Goal: Transaction & Acquisition: Obtain resource

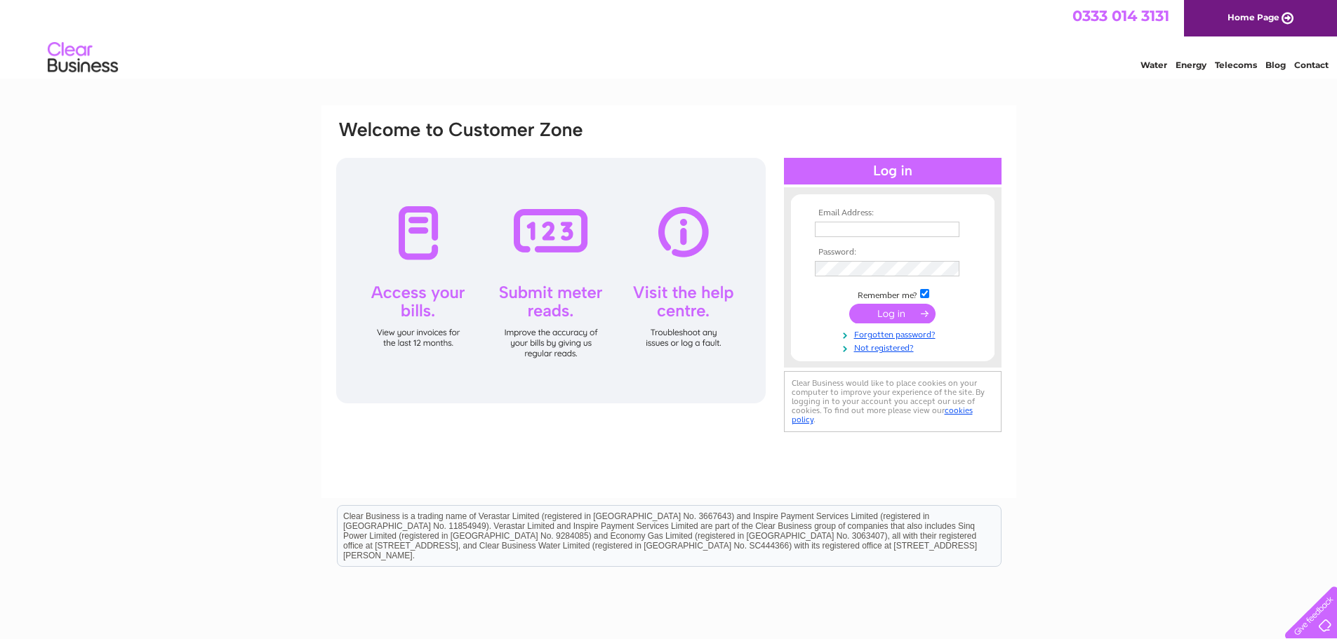
type input "[EMAIL_ADDRESS][DOMAIN_NAME]"
click at [881, 314] on input "submit" at bounding box center [892, 314] width 86 height 20
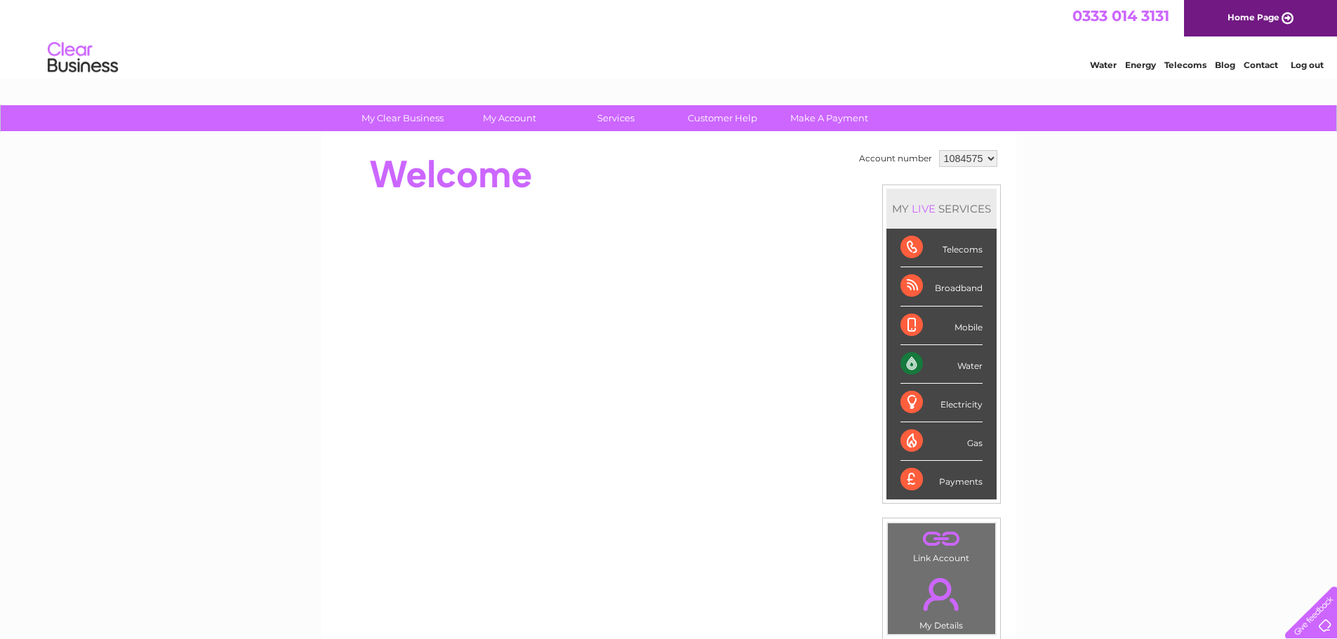
scroll to position [70, 0]
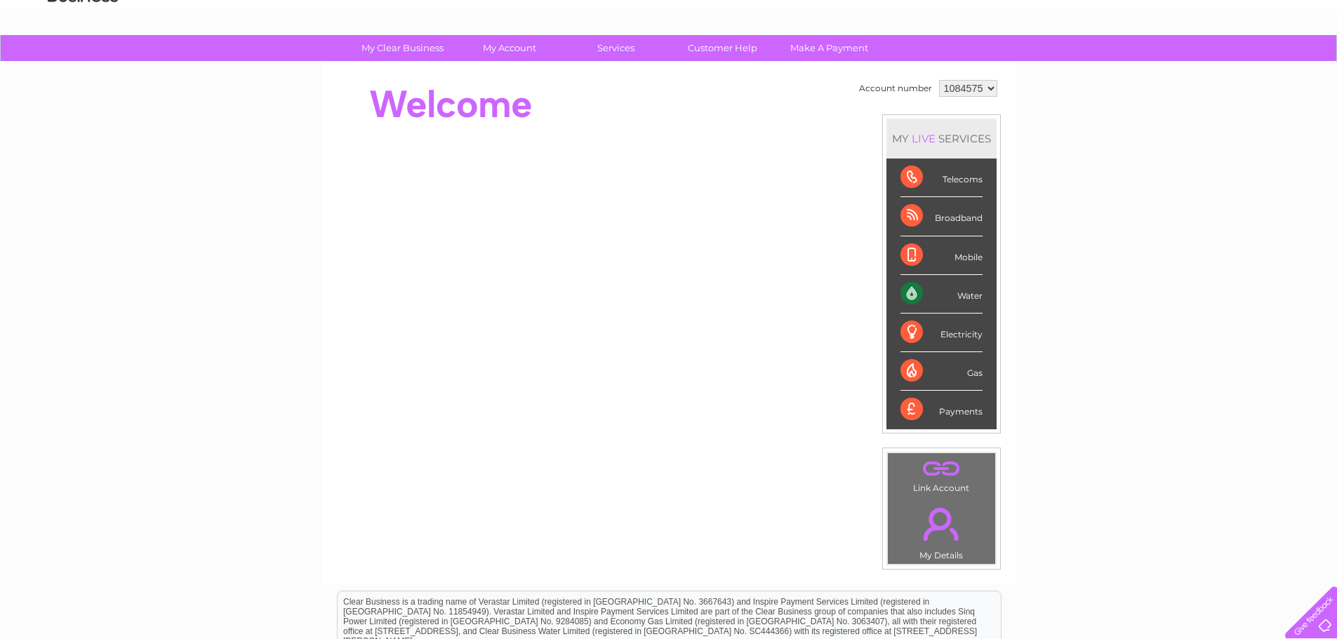
click at [987, 89] on select "1084575 1126967 1127318" at bounding box center [968, 88] width 58 height 17
click at [939, 80] on select "1084575 1126967 1127318" at bounding box center [968, 88] width 58 height 17
click at [968, 298] on div "Water" at bounding box center [941, 294] width 82 height 39
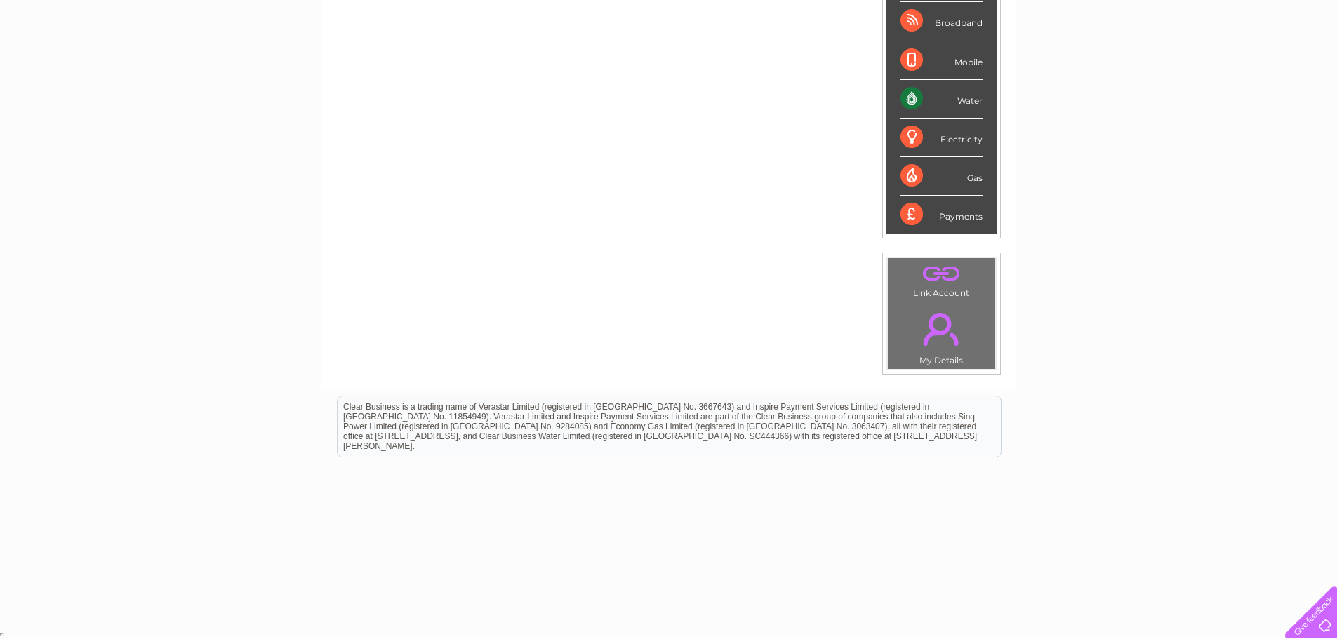
scroll to position [0, 0]
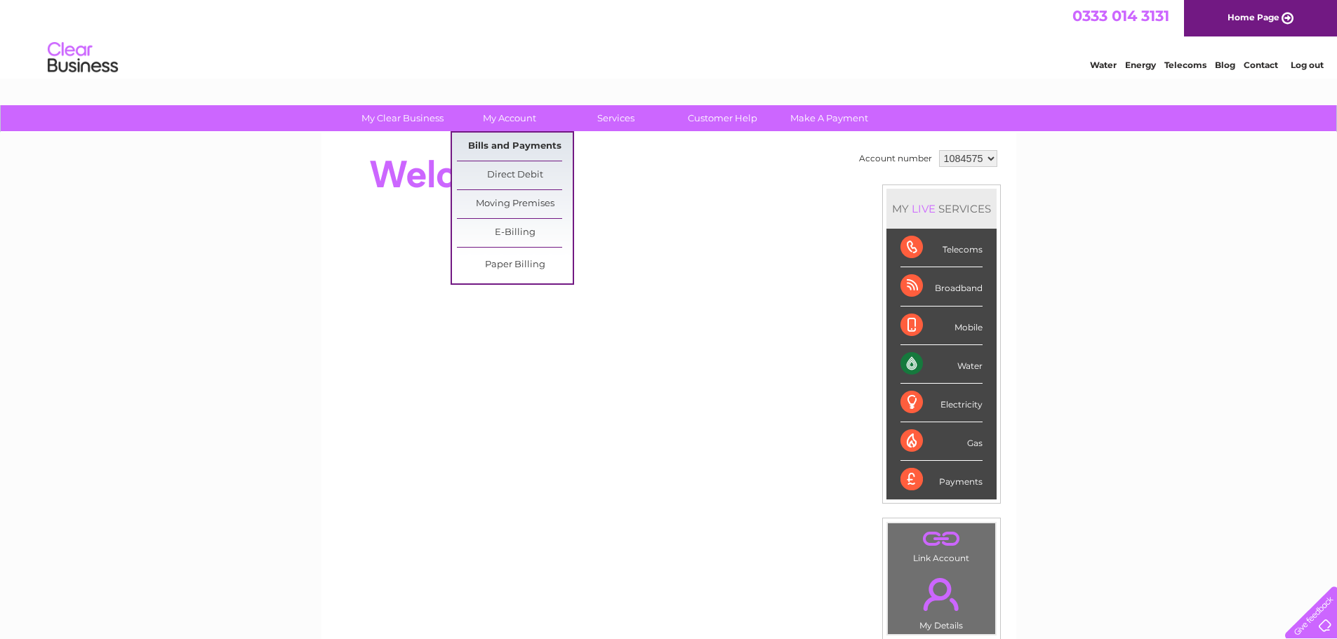
click at [507, 142] on link "Bills and Payments" at bounding box center [515, 147] width 116 height 28
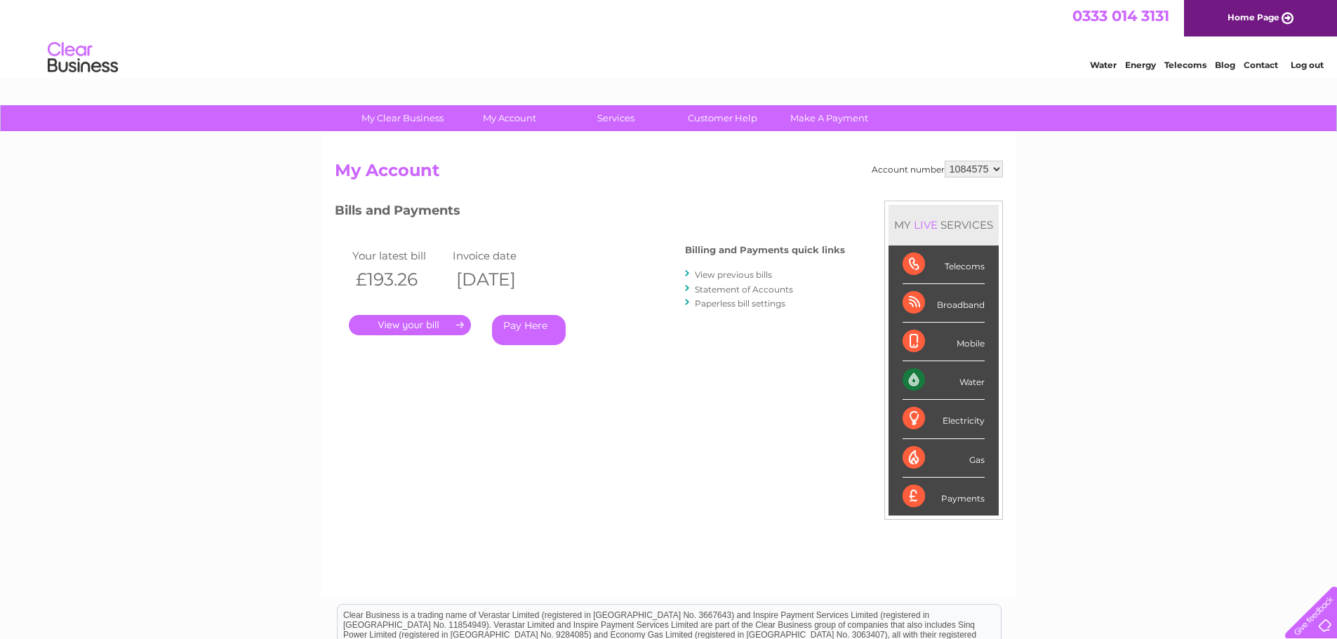
click at [738, 275] on link "View previous bills" at bounding box center [733, 274] width 77 height 11
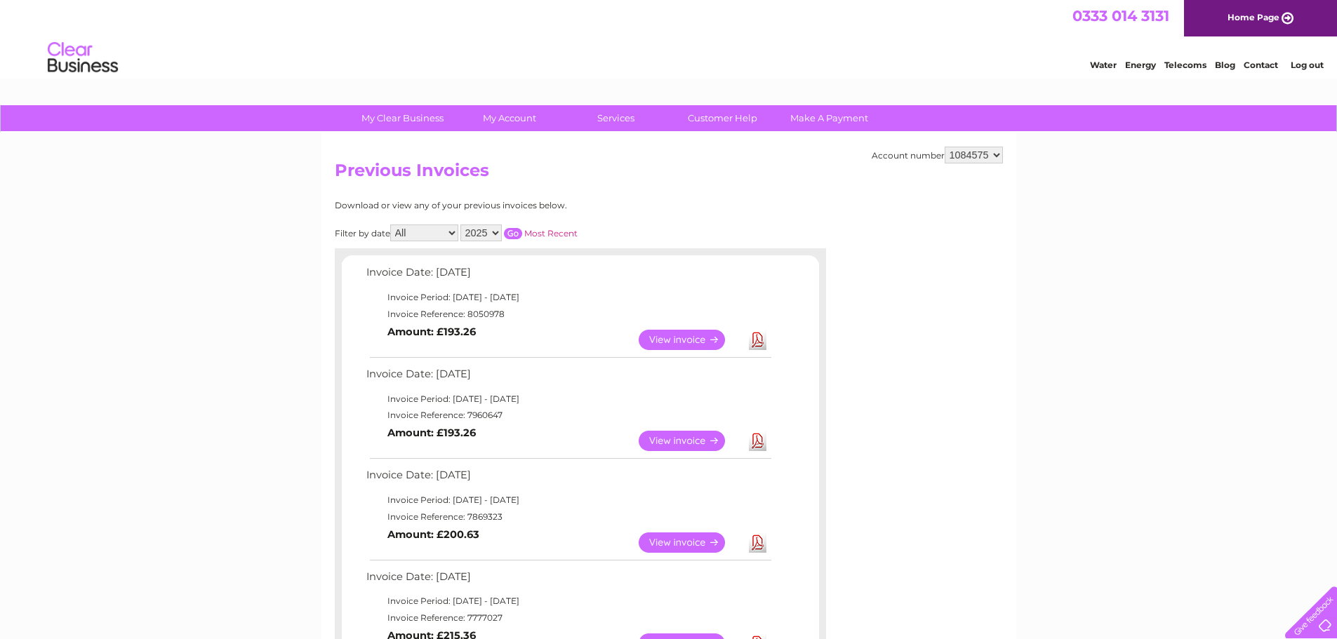
click at [752, 340] on link "Download" at bounding box center [758, 340] width 18 height 20
click at [697, 342] on link "View" at bounding box center [690, 340] width 103 height 20
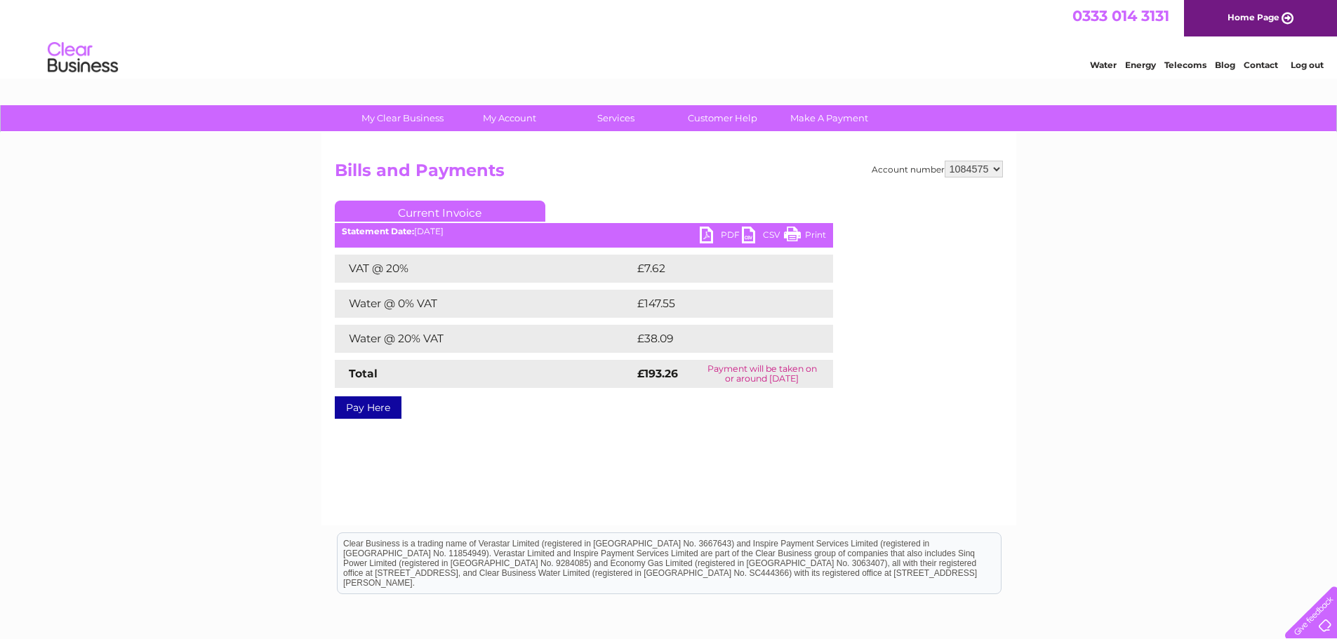
click at [730, 234] on link "PDF" at bounding box center [721, 237] width 42 height 20
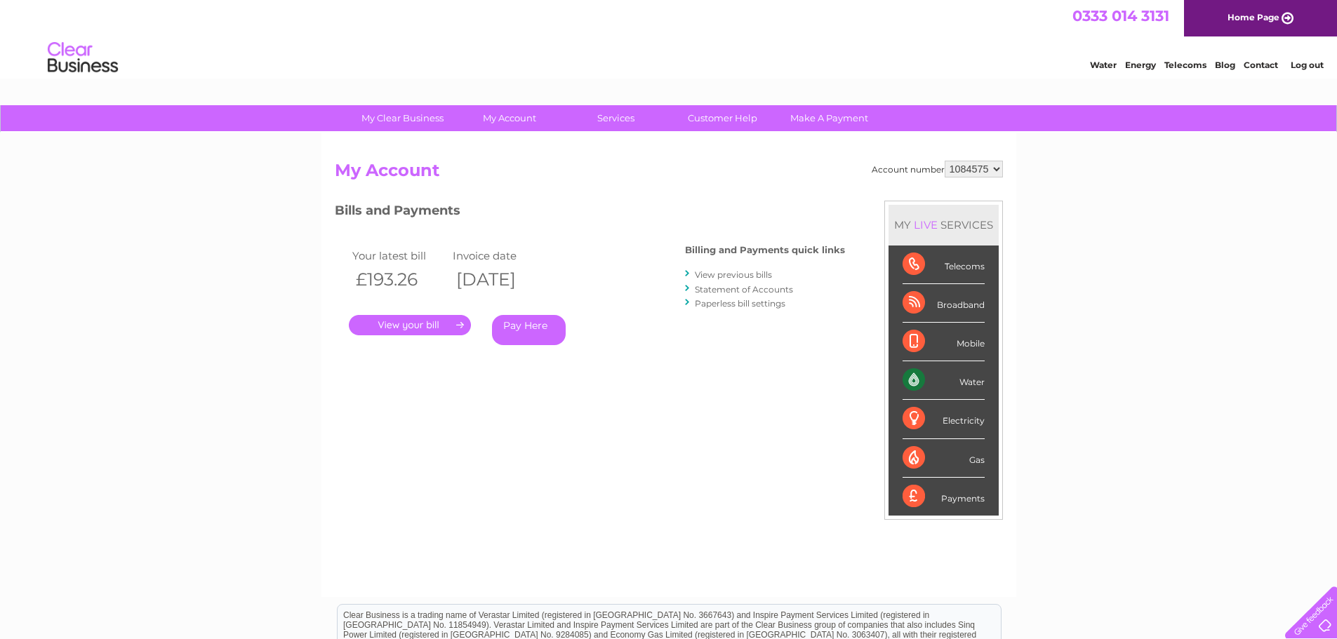
click at [740, 275] on link "View previous bills" at bounding box center [733, 274] width 77 height 11
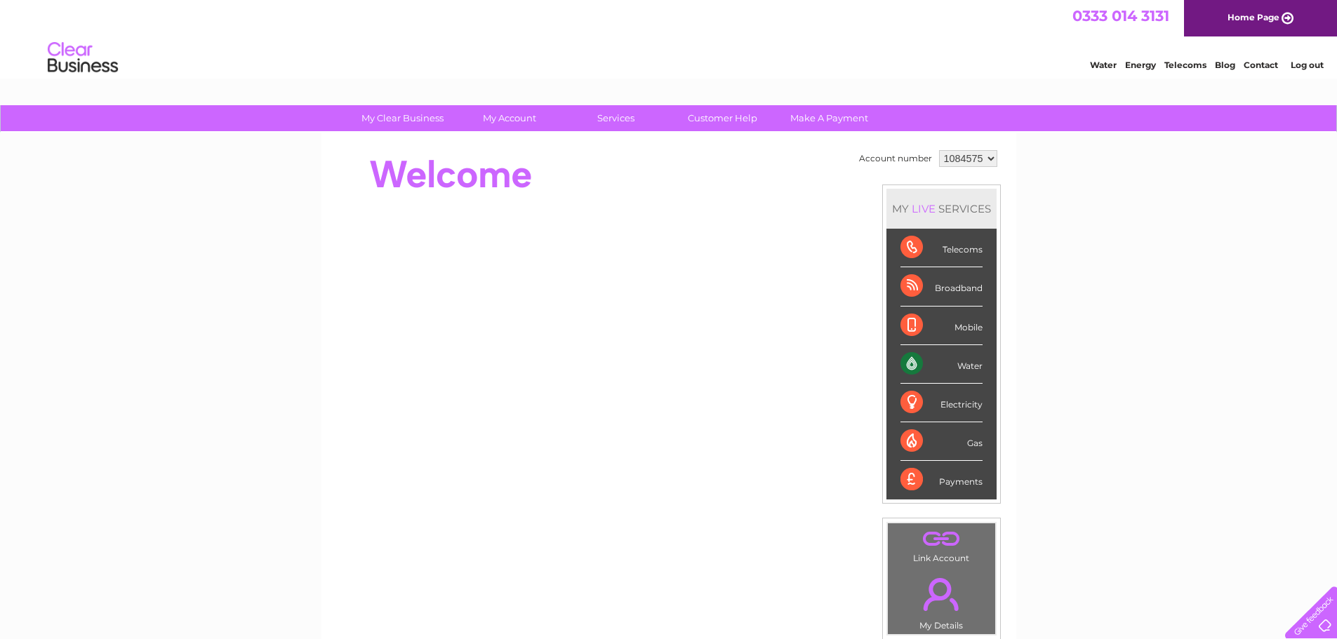
click at [984, 157] on select "1084575 1126967 1127318" at bounding box center [968, 158] width 58 height 17
select select "1126967"
click at [939, 150] on select "1084575 1126967 1127318" at bounding box center [968, 158] width 58 height 17
click at [973, 192] on div "MY LIVE SERVICES" at bounding box center [941, 209] width 110 height 40
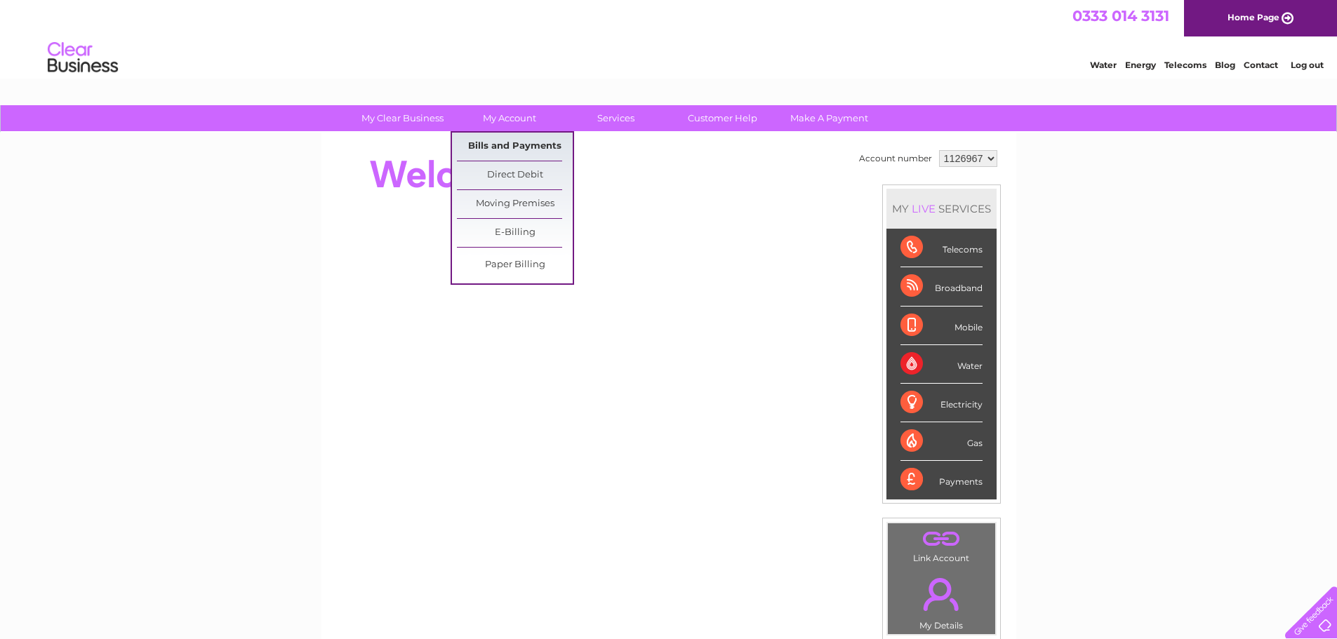
click at [502, 147] on link "Bills and Payments" at bounding box center [515, 147] width 116 height 28
click at [512, 143] on link "Bills and Payments" at bounding box center [515, 147] width 116 height 28
click at [509, 146] on link "Bills and Payments" at bounding box center [515, 147] width 116 height 28
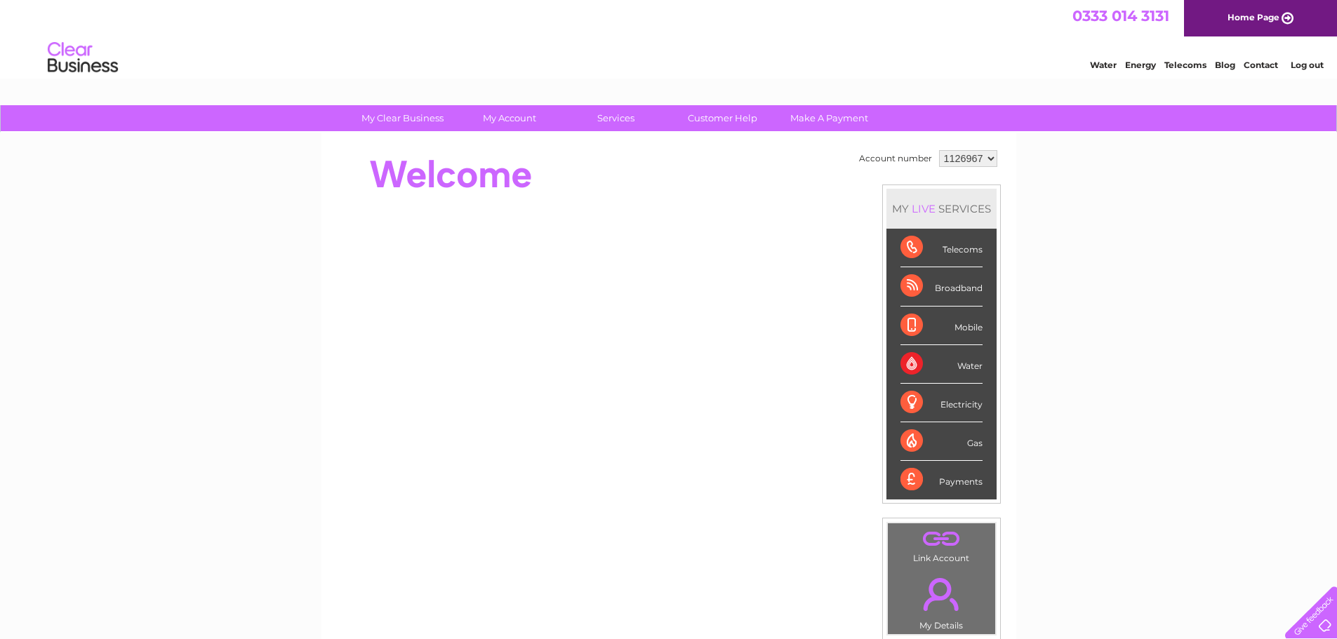
click at [987, 156] on select "1084575 1126967 1127318" at bounding box center [968, 158] width 58 height 17
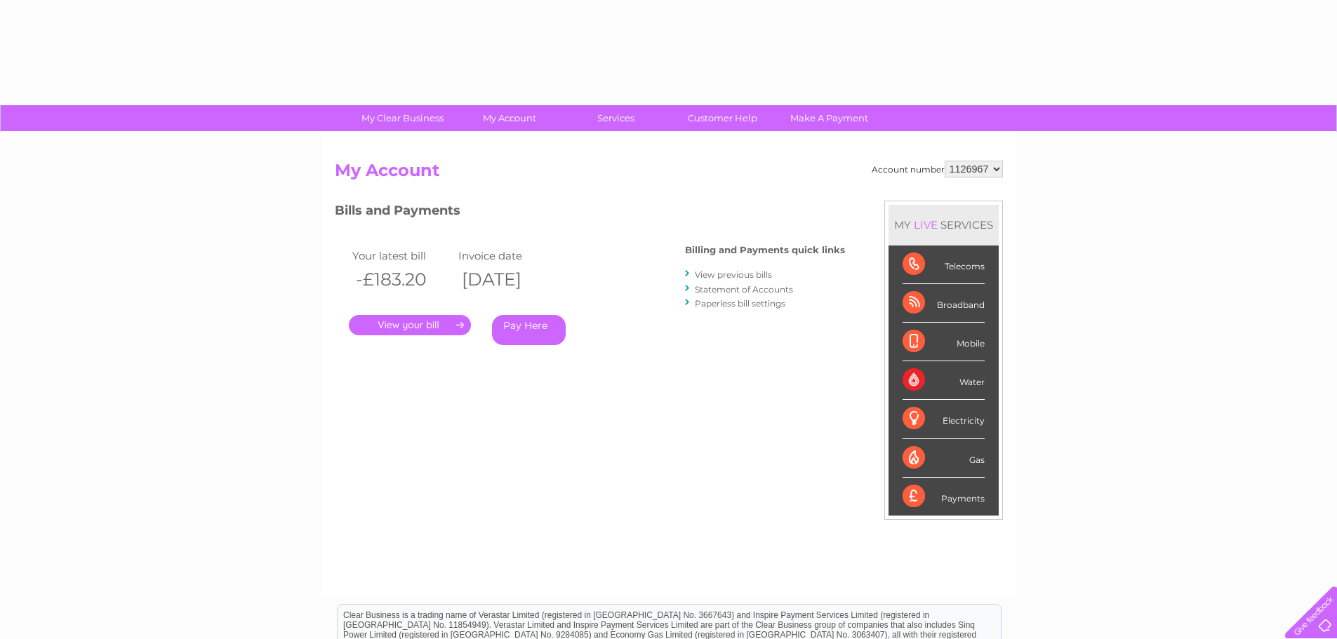
click at [733, 274] on link "View previous bills" at bounding box center [733, 274] width 77 height 11
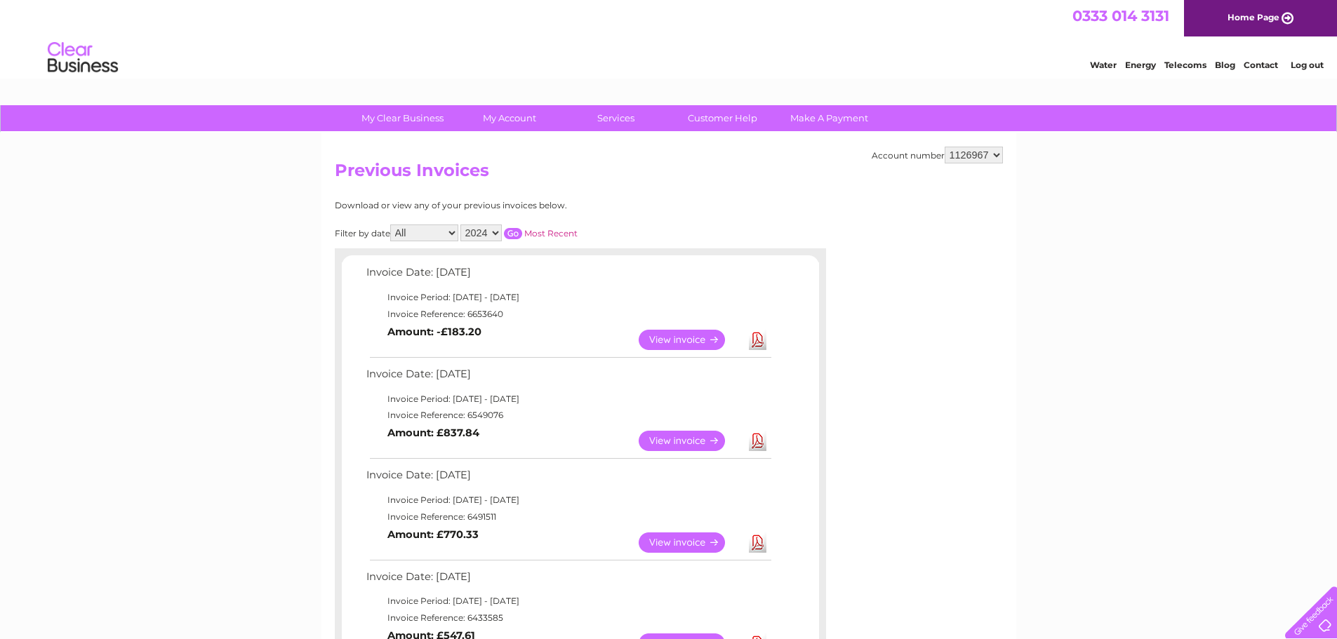
scroll to position [70, 0]
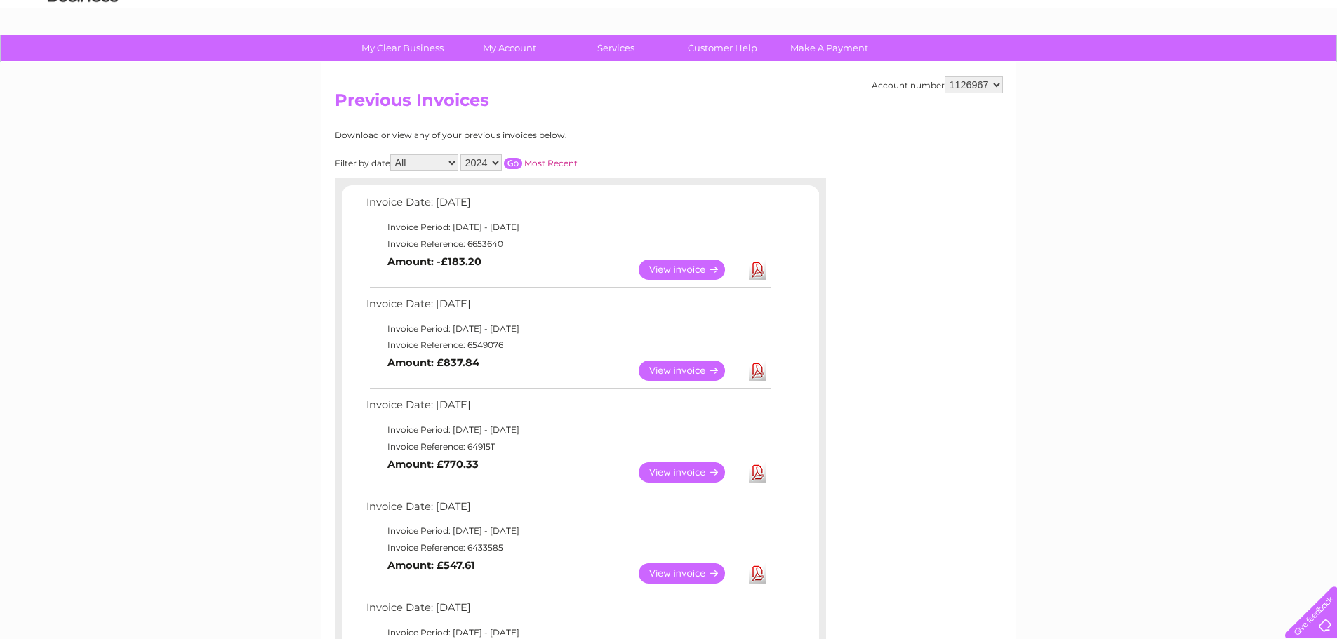
click at [493, 161] on select "2024 2023 2022 2021" at bounding box center [480, 162] width 41 height 17
click at [462, 154] on select "2024 2023 2022 2021" at bounding box center [480, 162] width 41 height 17
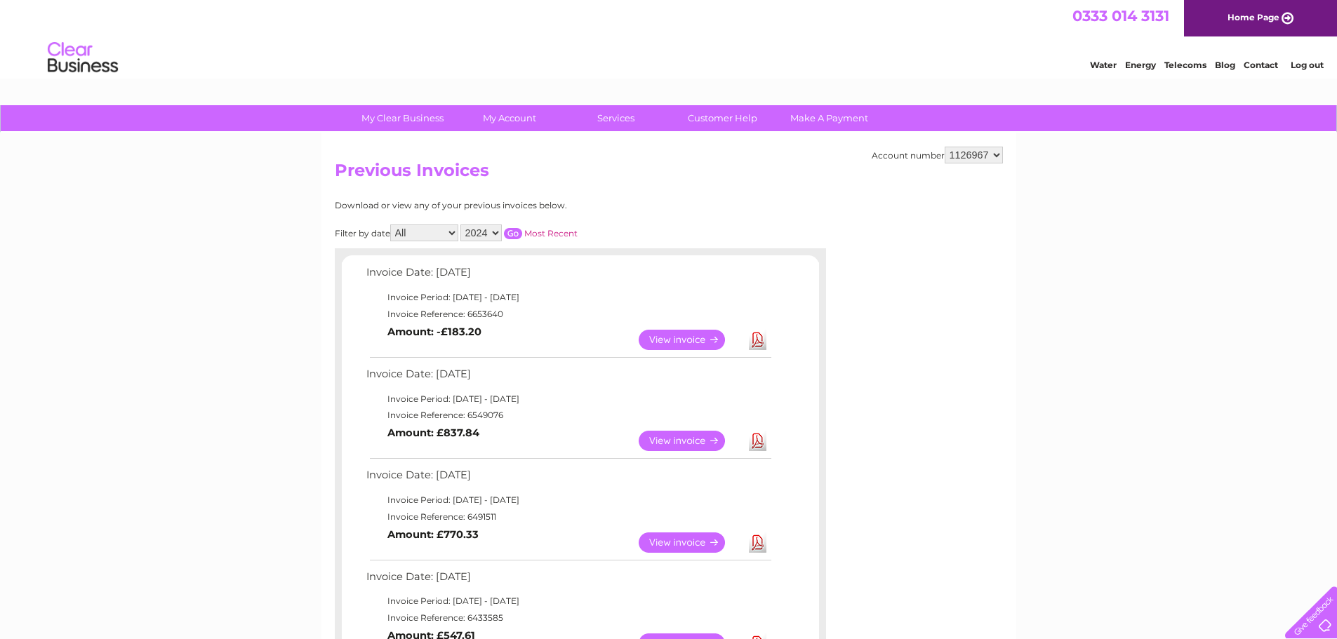
click at [989, 153] on select "1084575 1126967 1127318" at bounding box center [974, 155] width 58 height 17
select select "1127318"
click at [945, 147] on select "1084575 1126967 1127318" at bounding box center [974, 155] width 58 height 17
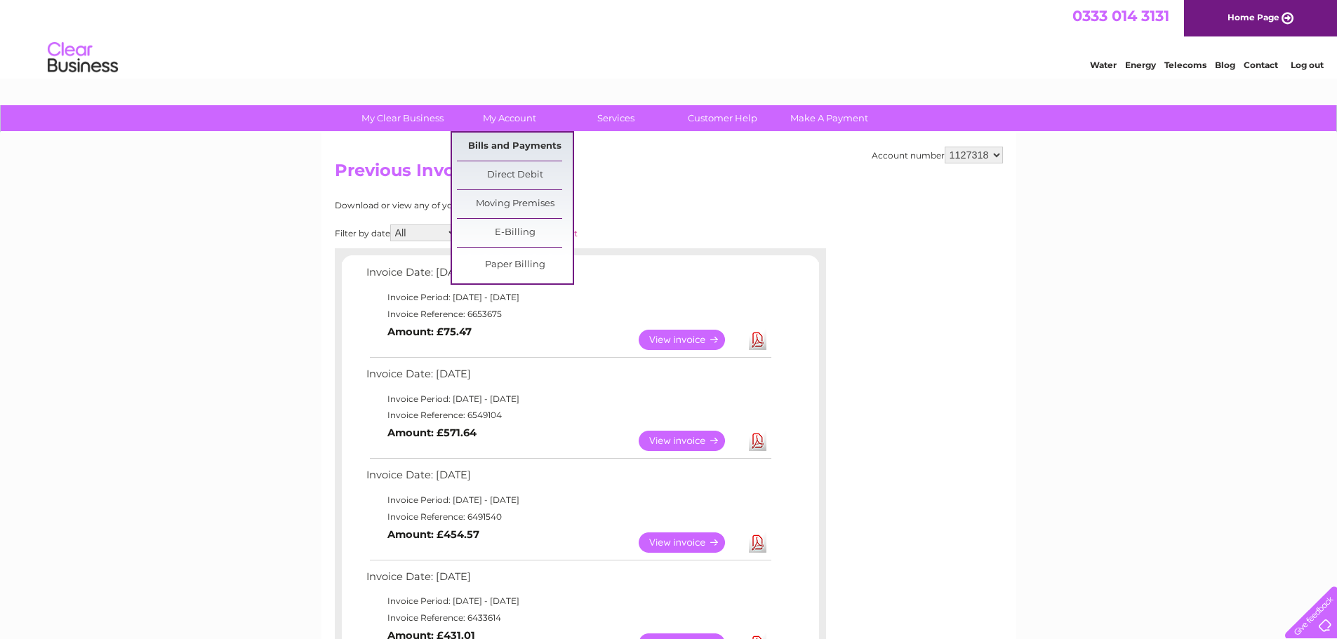
click at [499, 145] on link "Bills and Payments" at bounding box center [515, 147] width 116 height 28
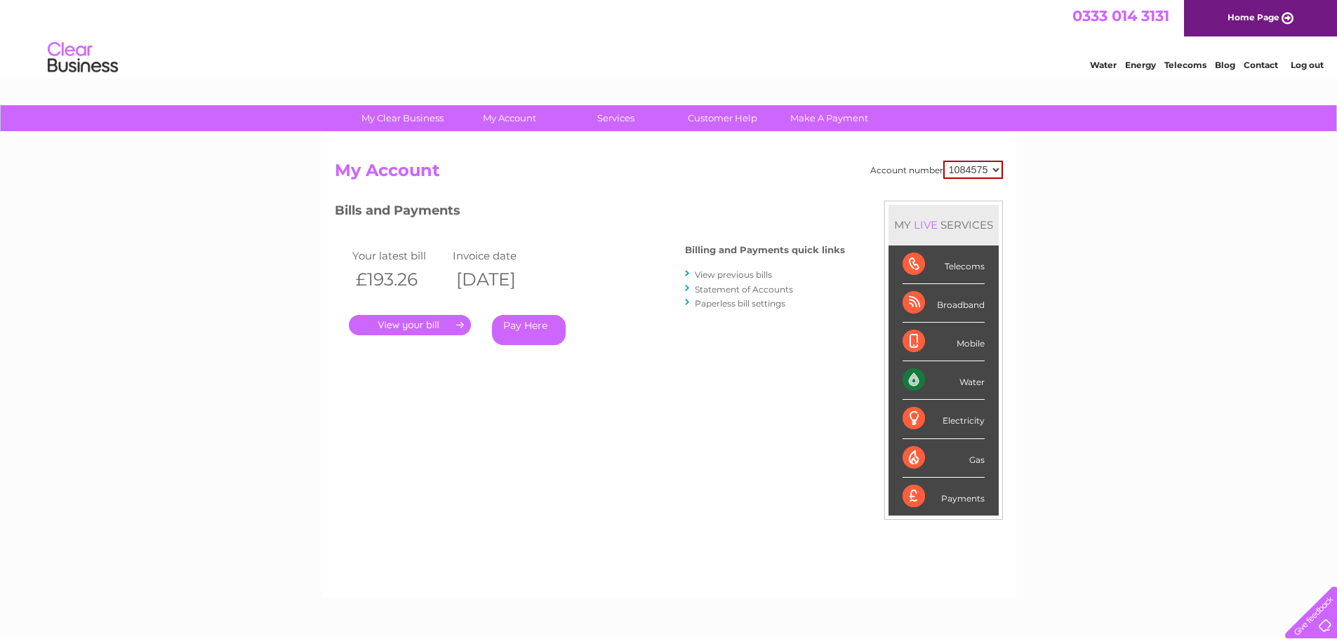
click at [506, 173] on h2 "My Account" at bounding box center [669, 174] width 668 height 27
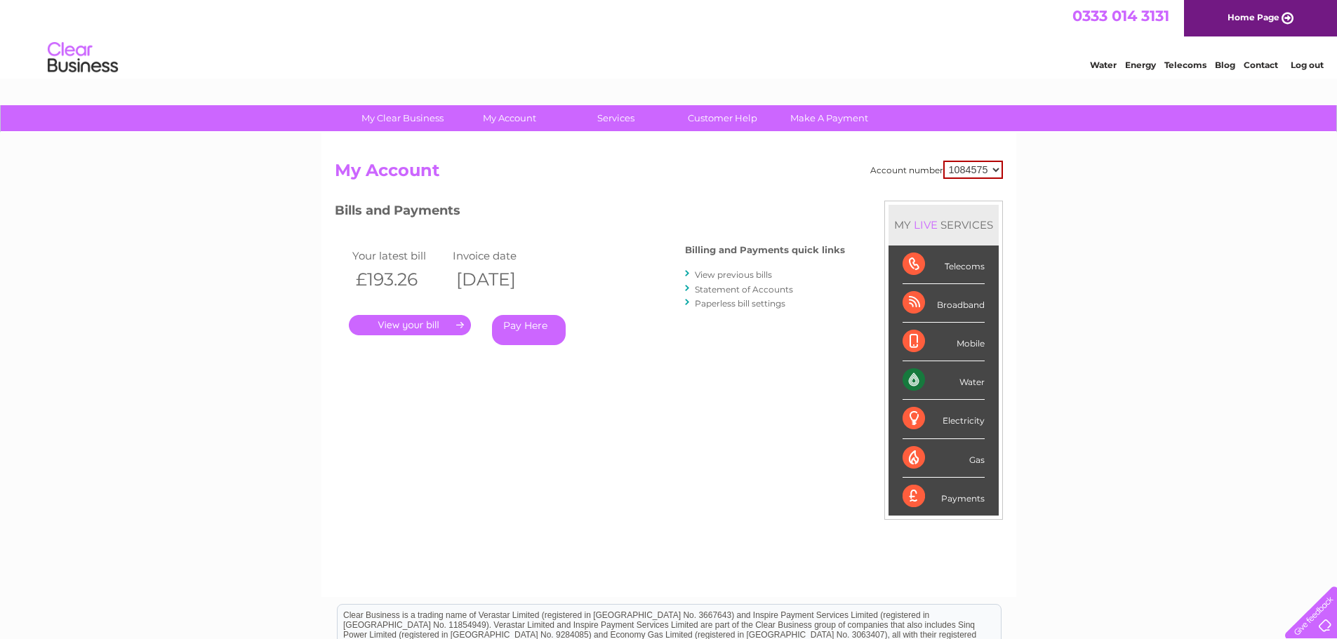
click at [992, 169] on select "1084575 1126967 1127318" at bounding box center [973, 170] width 60 height 18
click at [943, 161] on select "1084575 1126967 1127318" at bounding box center [973, 170] width 60 height 18
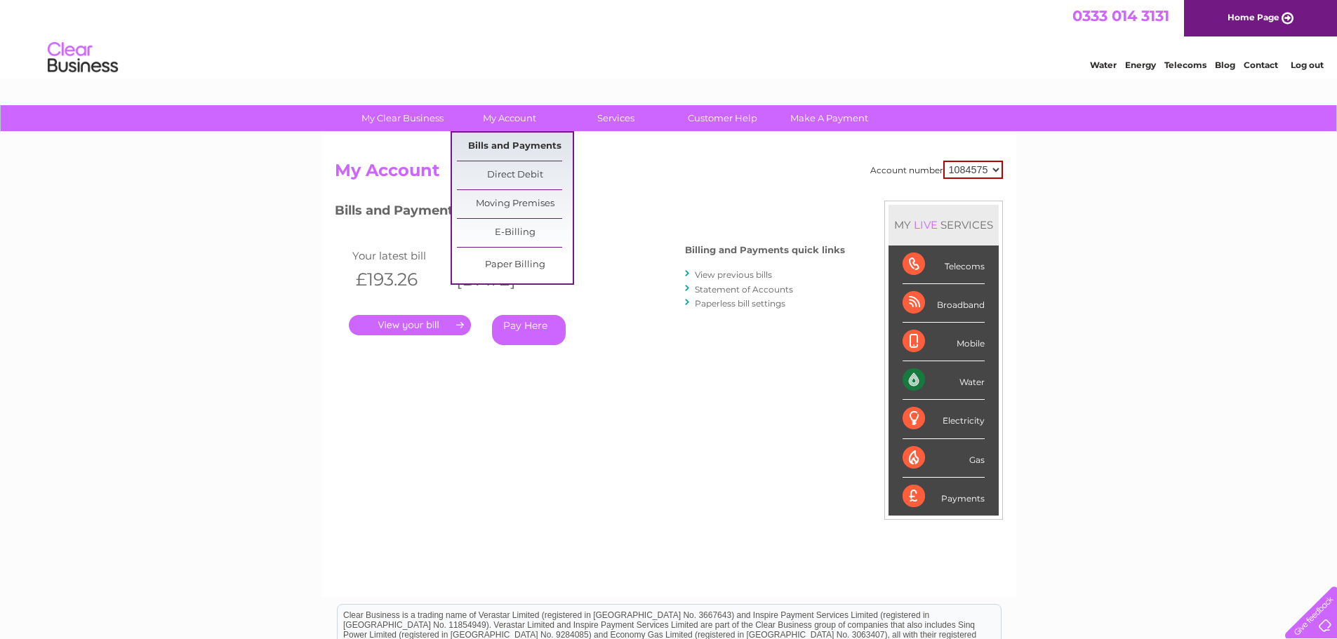
click at [508, 145] on link "Bills and Payments" at bounding box center [515, 147] width 116 height 28
click at [510, 145] on link "Bills and Payments" at bounding box center [515, 147] width 116 height 28
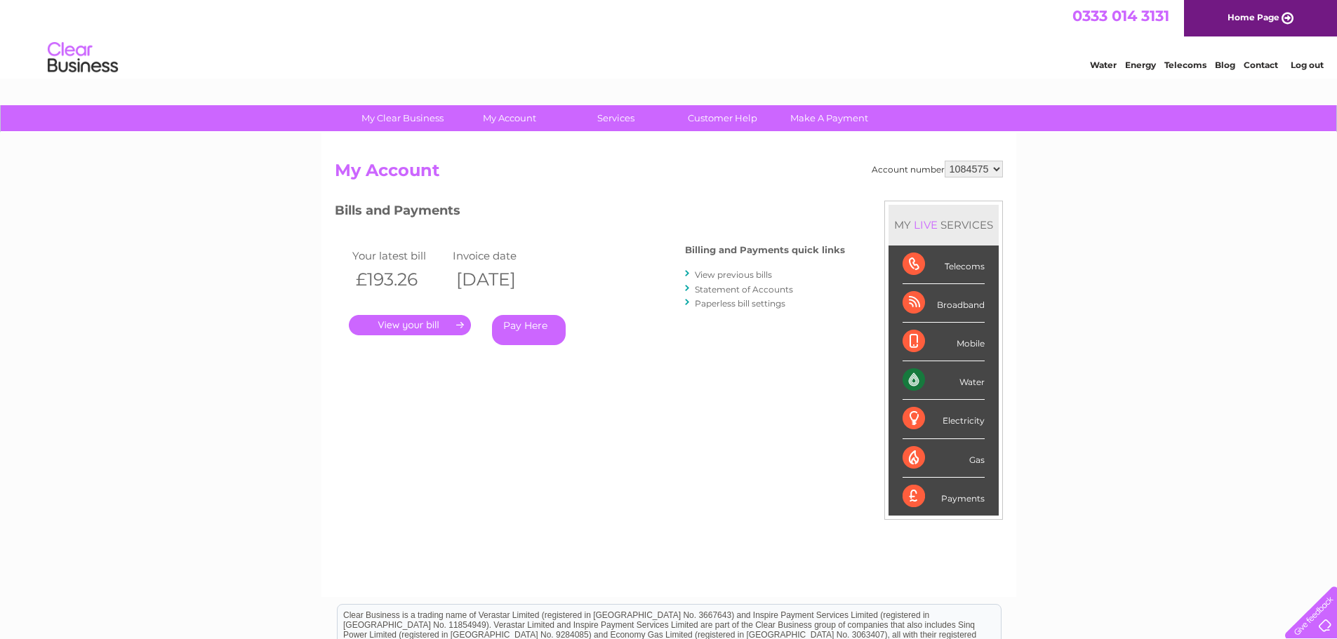
click at [744, 278] on link "View previous bills" at bounding box center [733, 274] width 77 height 11
click at [741, 274] on link "View previous bills" at bounding box center [733, 274] width 77 height 11
click at [724, 272] on link "View previous bills" at bounding box center [733, 274] width 77 height 11
click at [985, 165] on select "1084575 1126967 1127318" at bounding box center [973, 170] width 60 height 18
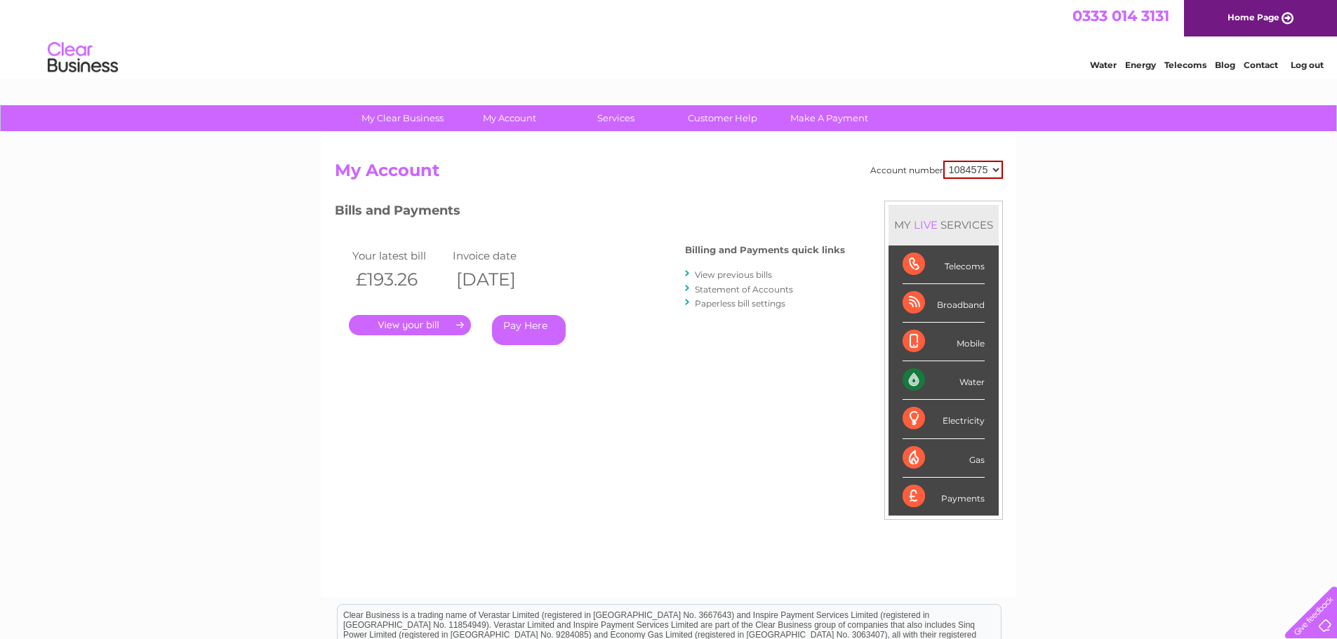
select select "1126967"
click at [943, 161] on select "1084575 1126967 1127318" at bounding box center [973, 170] width 60 height 18
drag, startPoint x: 984, startPoint y: 178, endPoint x: 976, endPoint y: 202, distance: 25.1
click at [976, 202] on div "MY LIVE SERVICES Telecoms Broadband Mobile Water Electricity Gas Payments" at bounding box center [943, 360] width 119 height 319
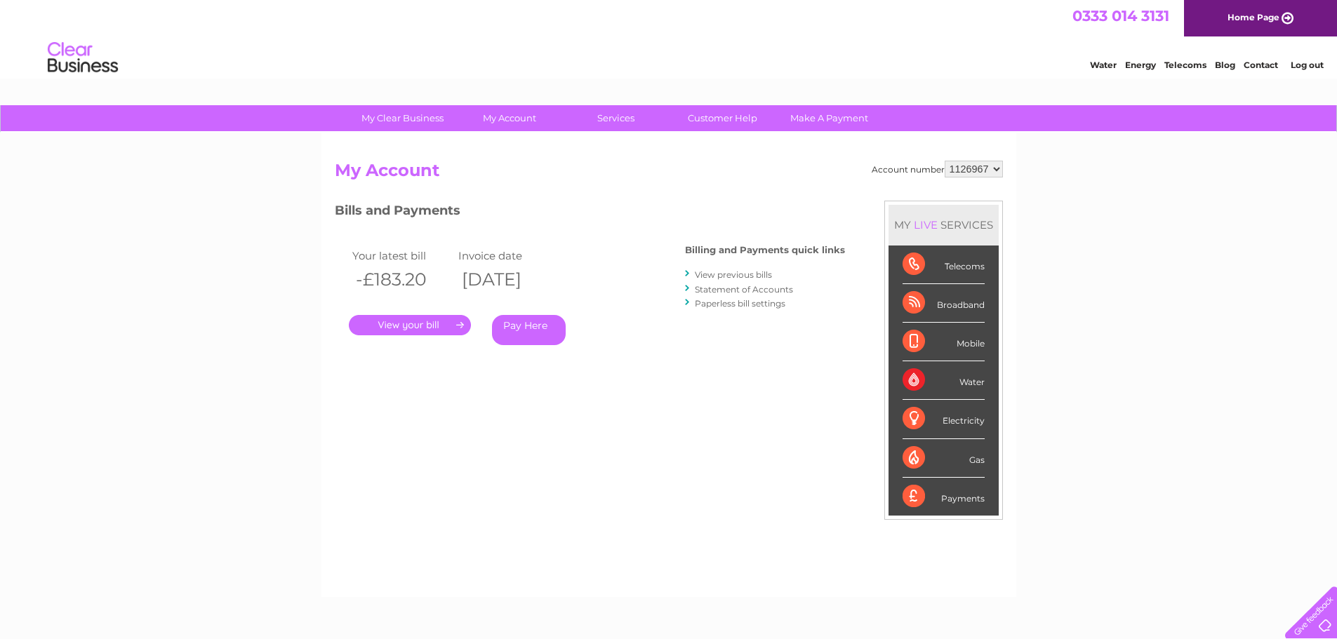
click at [742, 274] on link "View previous bills" at bounding box center [733, 274] width 77 height 11
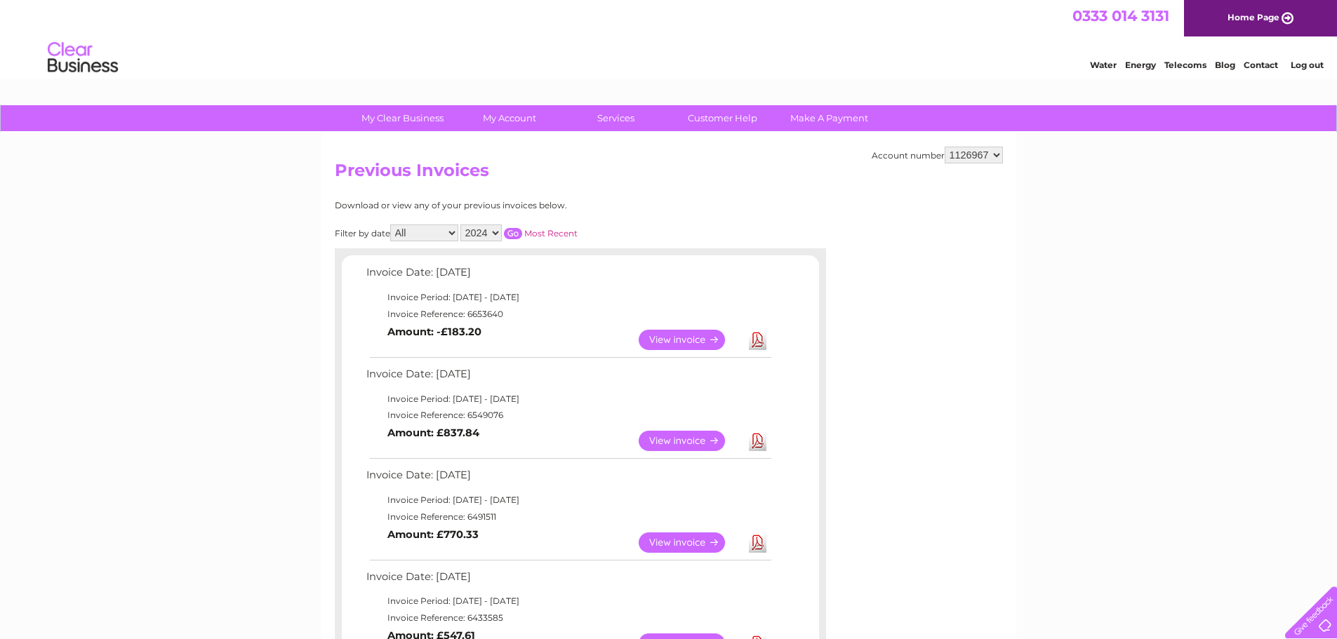
click at [992, 154] on select "1084575 1126967 1127318" at bounding box center [974, 155] width 58 height 17
select select "1127318"
click at [945, 147] on select "1084575 1126967 1127318" at bounding box center [974, 155] width 58 height 17
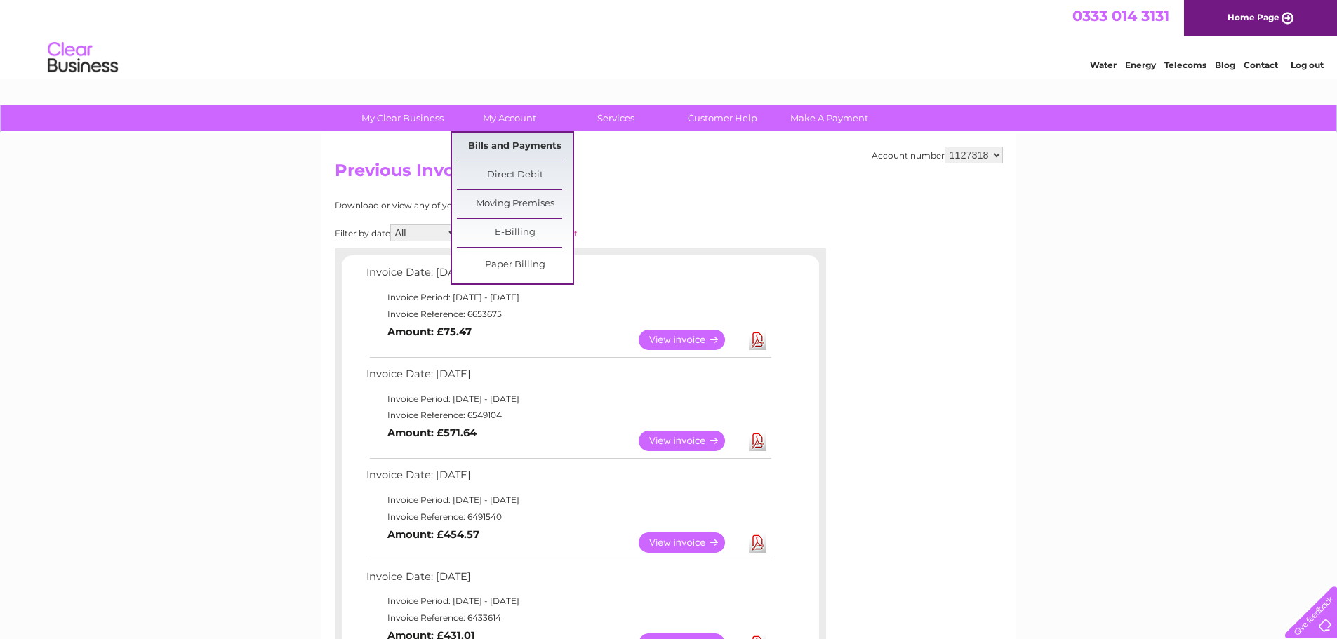
click at [500, 138] on link "Bills and Payments" at bounding box center [515, 147] width 116 height 28
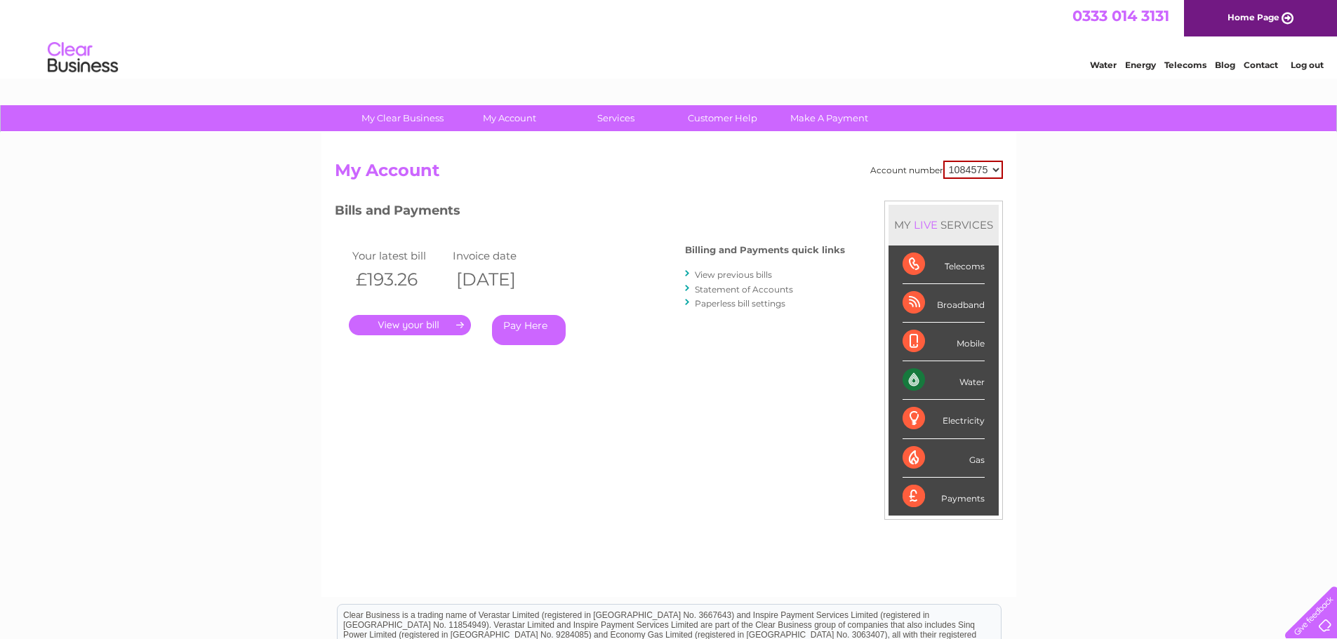
click at [754, 274] on link "View previous bills" at bounding box center [733, 274] width 77 height 11
